Goal: Information Seeking & Learning: Find specific fact

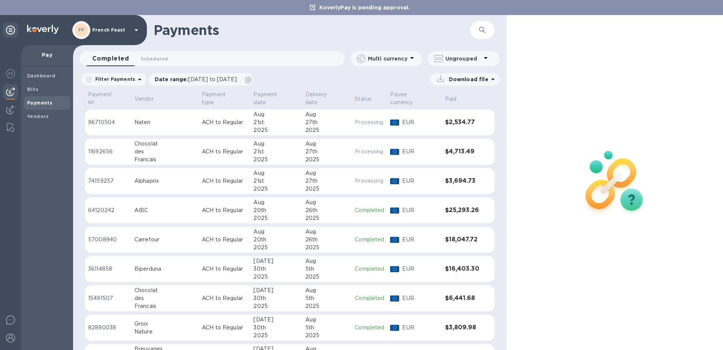
click at [202, 119] on p "ACH to Regular" at bounding box center [225, 123] width 46 height 8
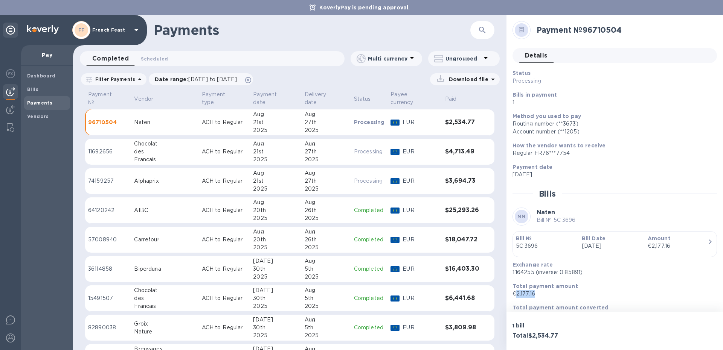
drag, startPoint x: 538, startPoint y: 294, endPoint x: 517, endPoint y: 296, distance: 21.9
click at [517, 296] on p "€2,177.16" at bounding box center [611, 294] width 198 height 8
copy p "2,177.16"
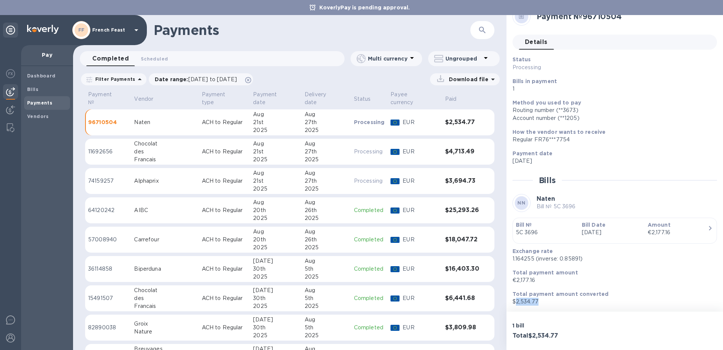
drag, startPoint x: 541, startPoint y: 302, endPoint x: 517, endPoint y: 305, distance: 24.6
click at [517, 305] on p "$2,534.77" at bounding box center [611, 302] width 198 height 8
copy p "2,534.77"
click at [157, 148] on div "des" at bounding box center [164, 152] width 61 height 8
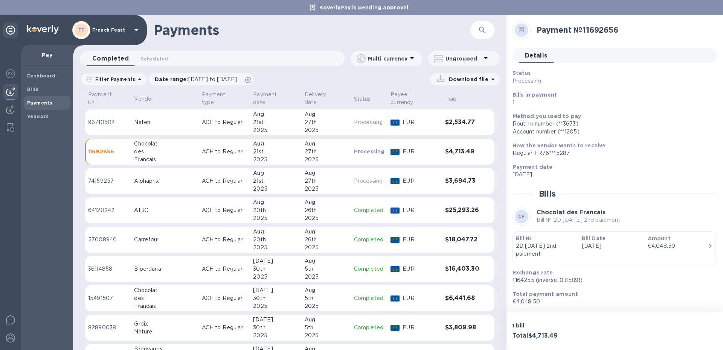
click at [202, 177] on p "ACH to Regular" at bounding box center [225, 181] width 46 height 8
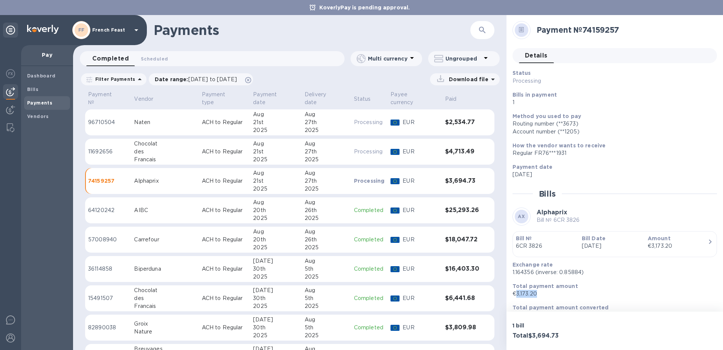
drag, startPoint x: 539, startPoint y: 295, endPoint x: 516, endPoint y: 295, distance: 23.0
click at [516, 295] on p "€3,173.20" at bounding box center [611, 294] width 198 height 8
copy p "3,173.20"
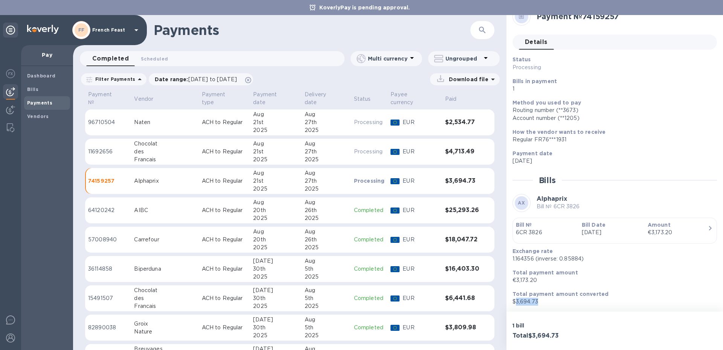
drag, startPoint x: 539, startPoint y: 303, endPoint x: 516, endPoint y: 304, distance: 23.8
click at [516, 304] on p "$3,694.73" at bounding box center [611, 302] width 198 height 8
copy p "3,694.73"
click at [147, 207] on div "AIBC" at bounding box center [164, 211] width 61 height 8
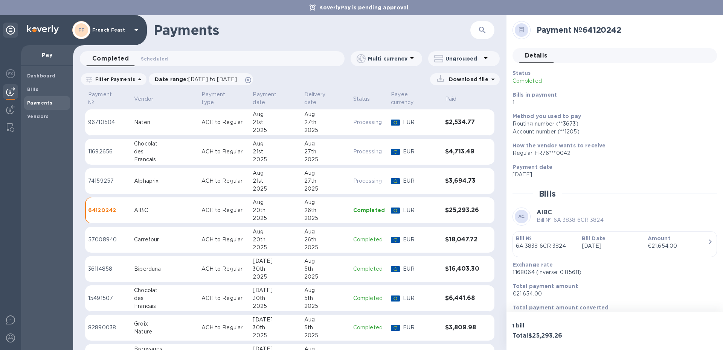
click at [139, 149] on div "des" at bounding box center [164, 152] width 61 height 8
